Goal: Share content: Share content

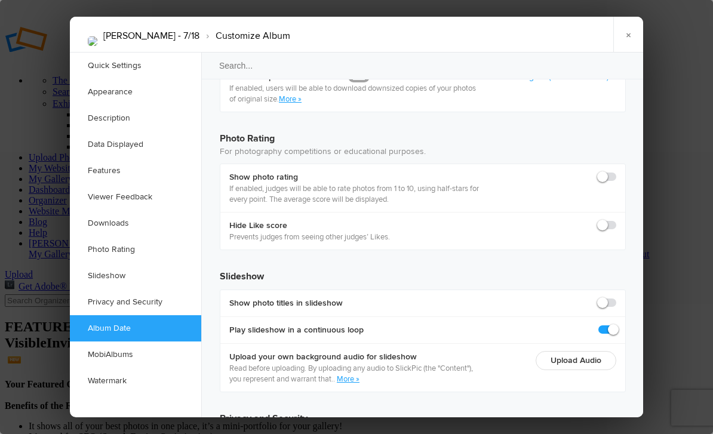
scroll to position [2569, 0]
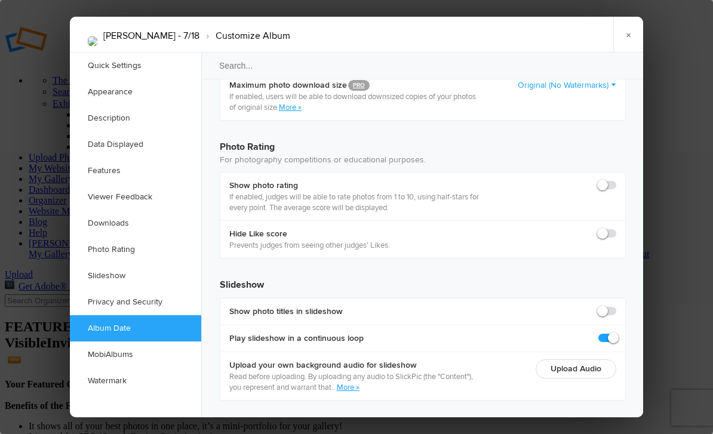
radio input "true"
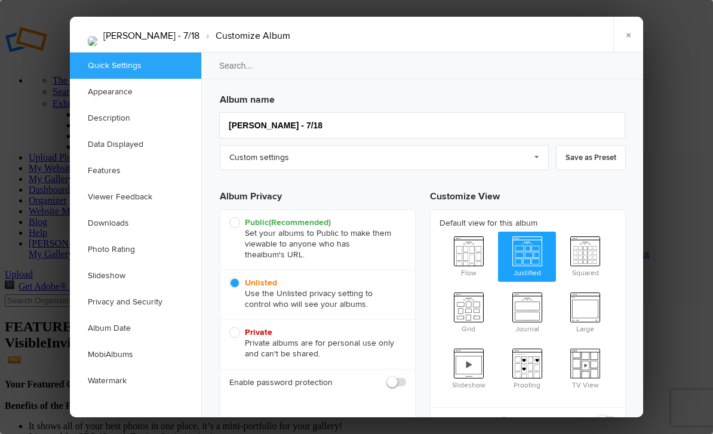
scroll to position [0, 0]
click at [627, 35] on link "×" at bounding box center [628, 35] width 30 height 36
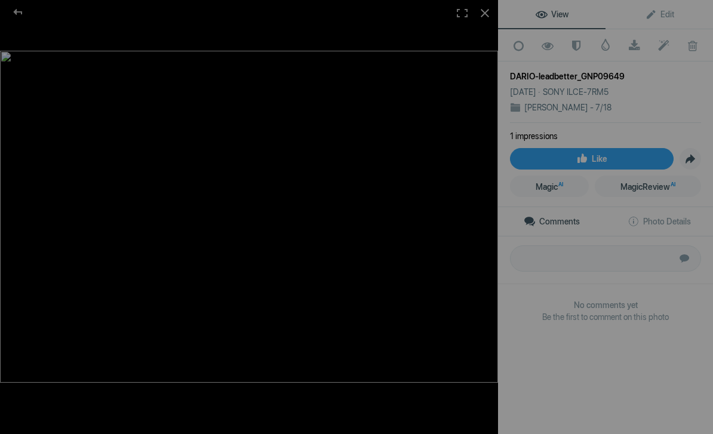
click at [487, 22] on div at bounding box center [485, 13] width 26 height 26
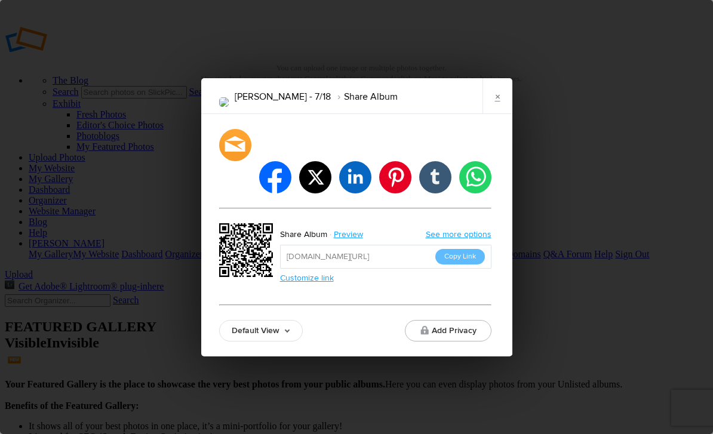
click at [471, 249] on button "Copy Link" at bounding box center [460, 257] width 50 height 16
click at [285, 273] on link "Customize link" at bounding box center [307, 278] width 54 height 10
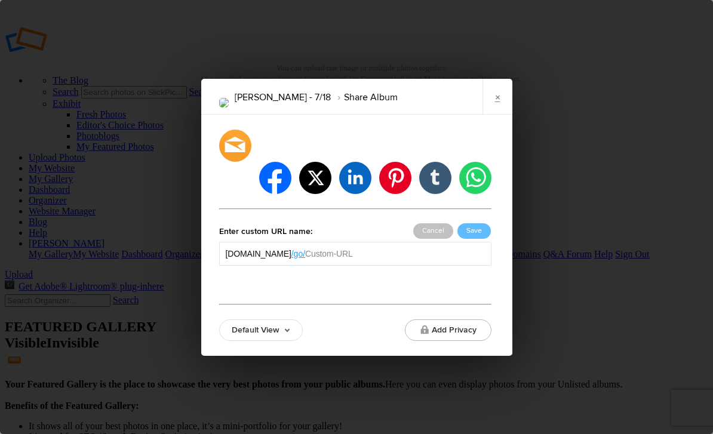
click at [437, 248] on input "text" at bounding box center [394, 254] width 179 height 12
type input "Dario-SB"
click at [473, 223] on button "Save" at bounding box center [473, 231] width 33 height 16
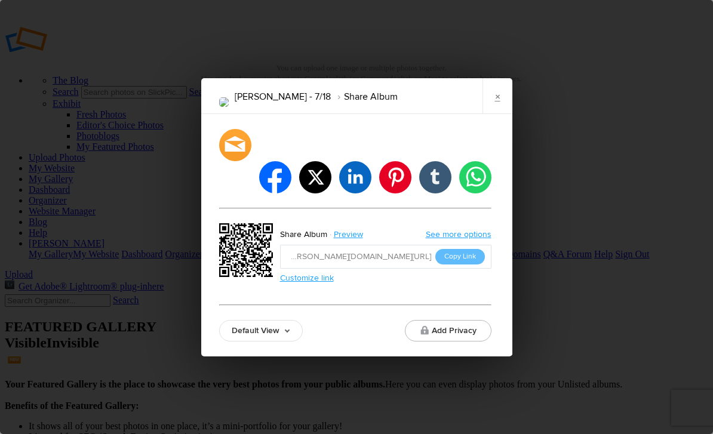
click at [462, 249] on button "Copy Link" at bounding box center [460, 257] width 50 height 16
click at [675, 143] on div "Dario Leadbetter - 7/18 Share Album × facebook twitter linkedin pinterest tumbl…" at bounding box center [356, 217] width 713 height 434
click at [494, 108] on link "×" at bounding box center [498, 96] width 30 height 36
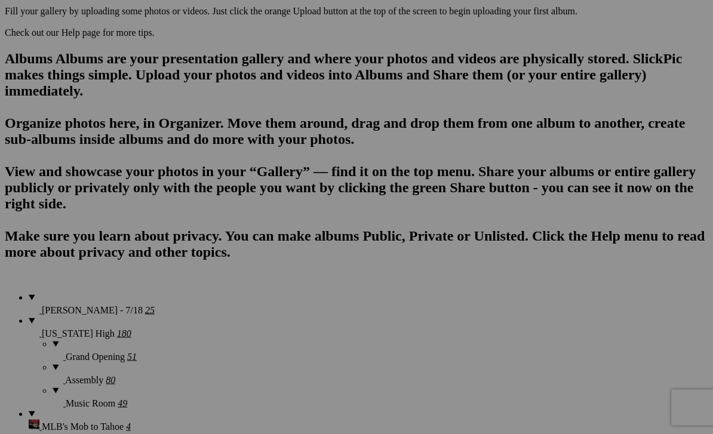
scroll to position [771, 0]
